Goal: Find specific page/section: Find specific page/section

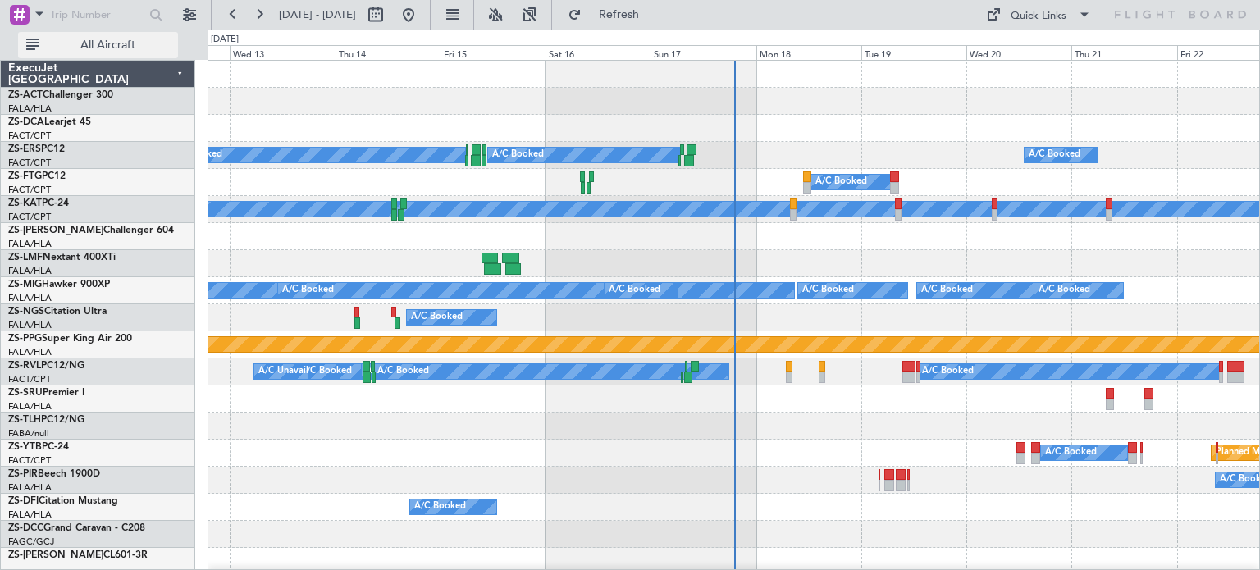
click at [121, 44] on span "All Aircraft" at bounding box center [108, 44] width 130 height 11
